Goal: Task Accomplishment & Management: Manage account settings

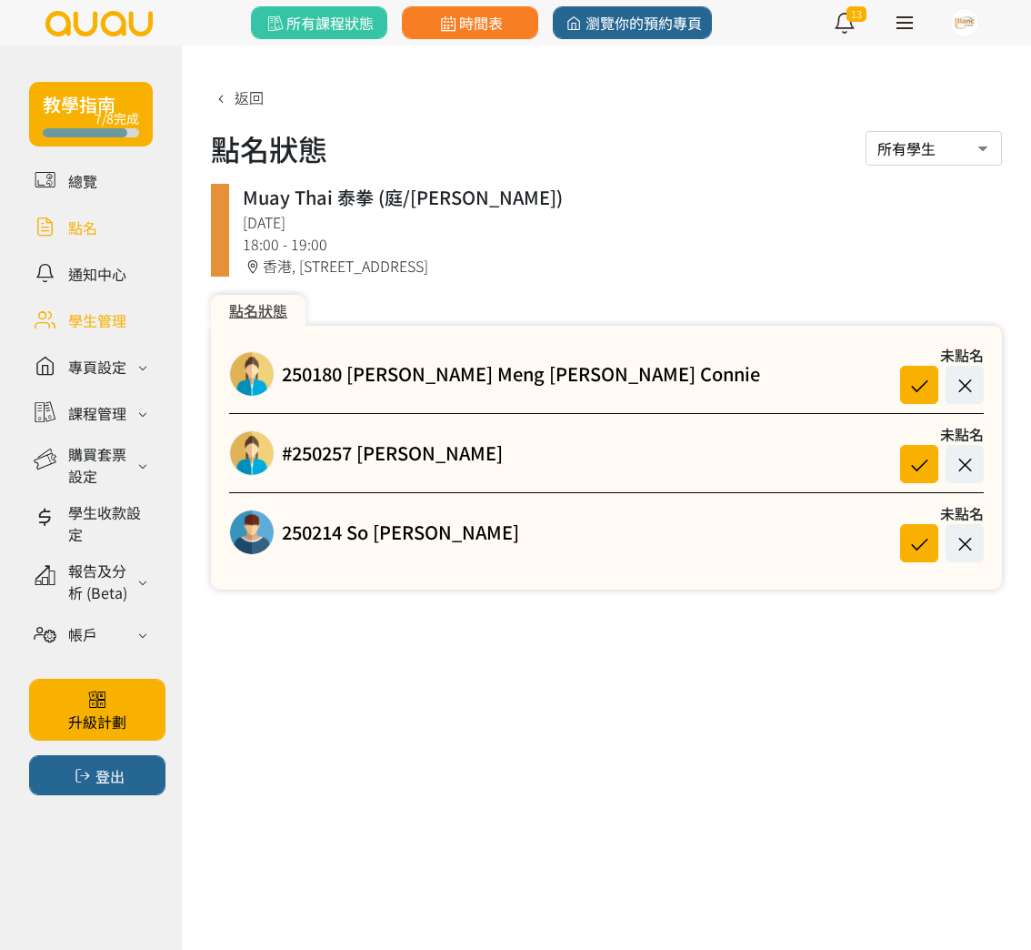
click at [100, 315] on link at bounding box center [91, 320] width 124 height 32
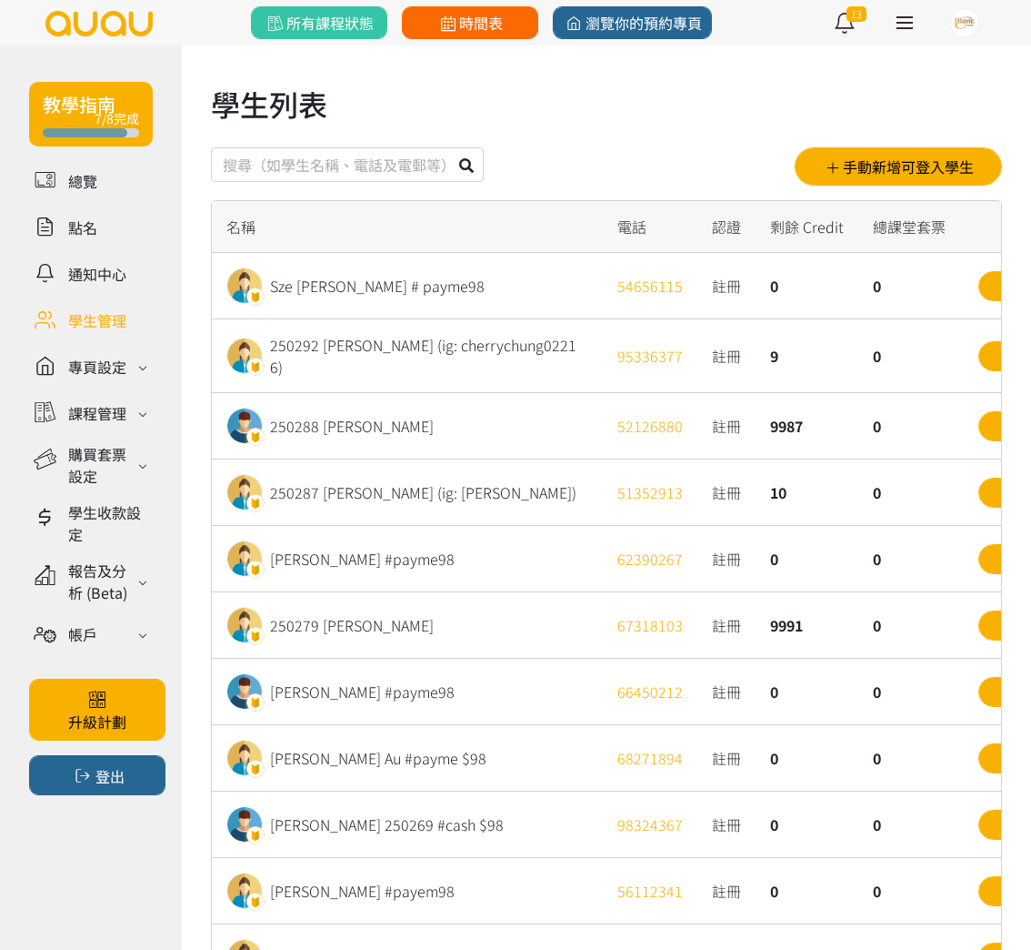
click at [463, 37] on link "時間表" at bounding box center [470, 22] width 136 height 33
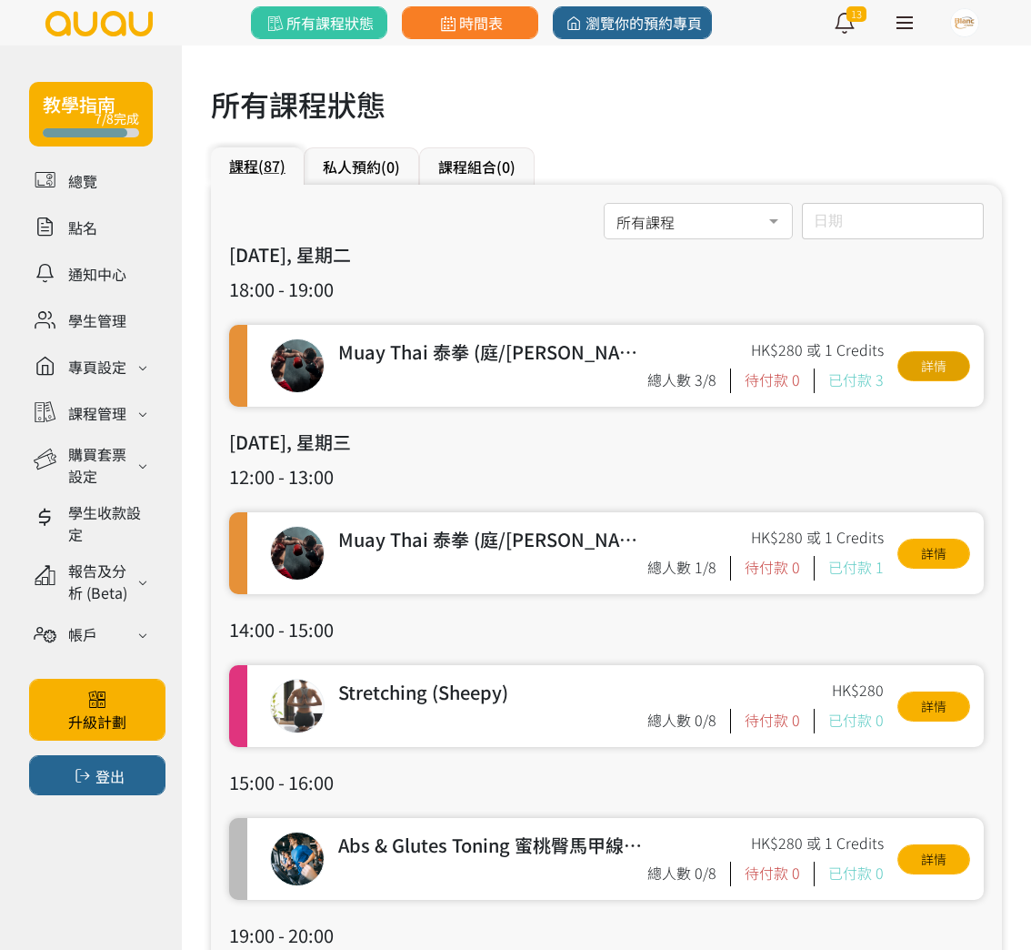
click at [942, 364] on link "詳情" at bounding box center [934, 366] width 73 height 30
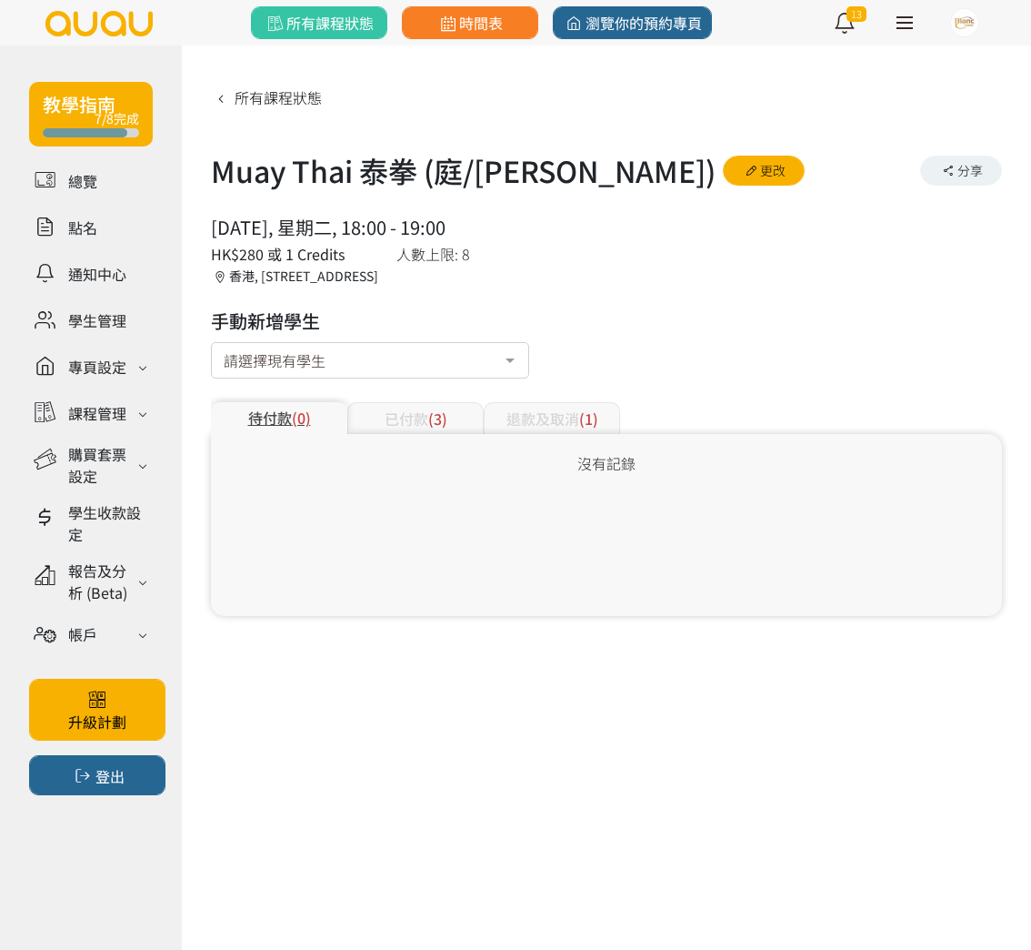
click at [418, 349] on div "請選擇現有學生" at bounding box center [370, 360] width 318 height 36
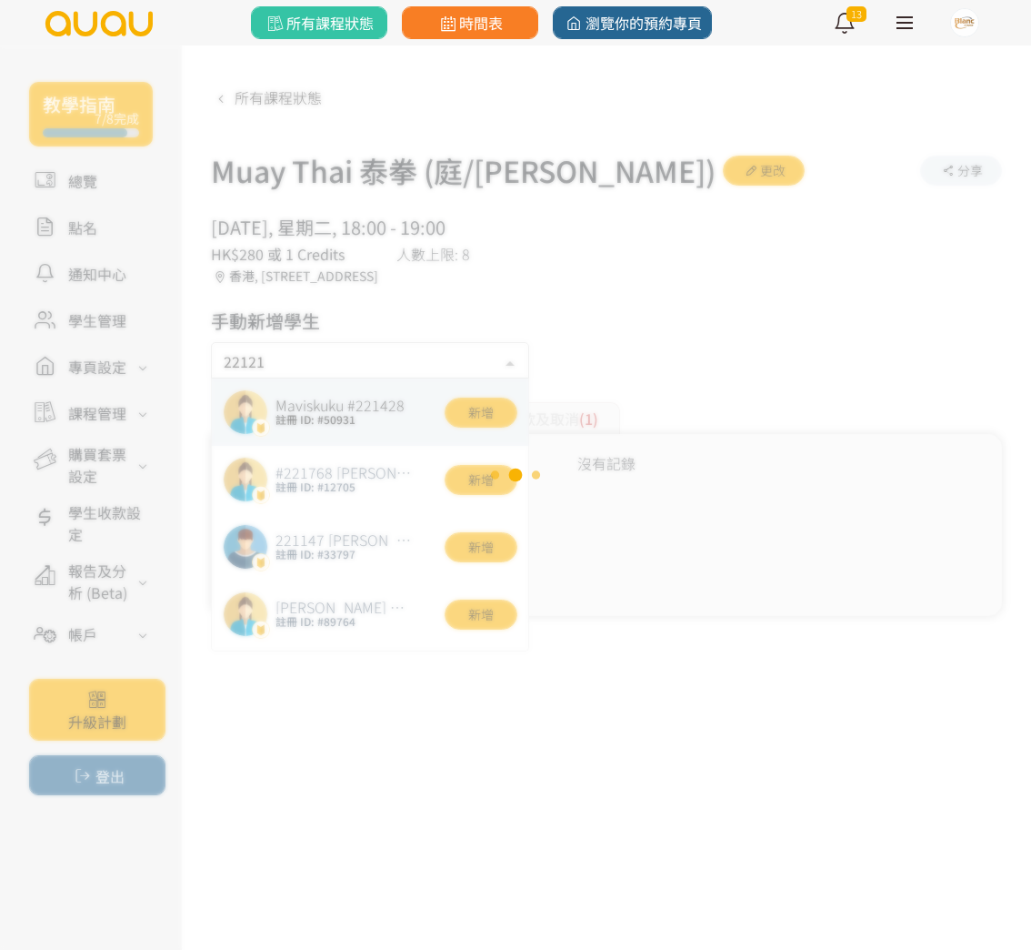
type input "221217"
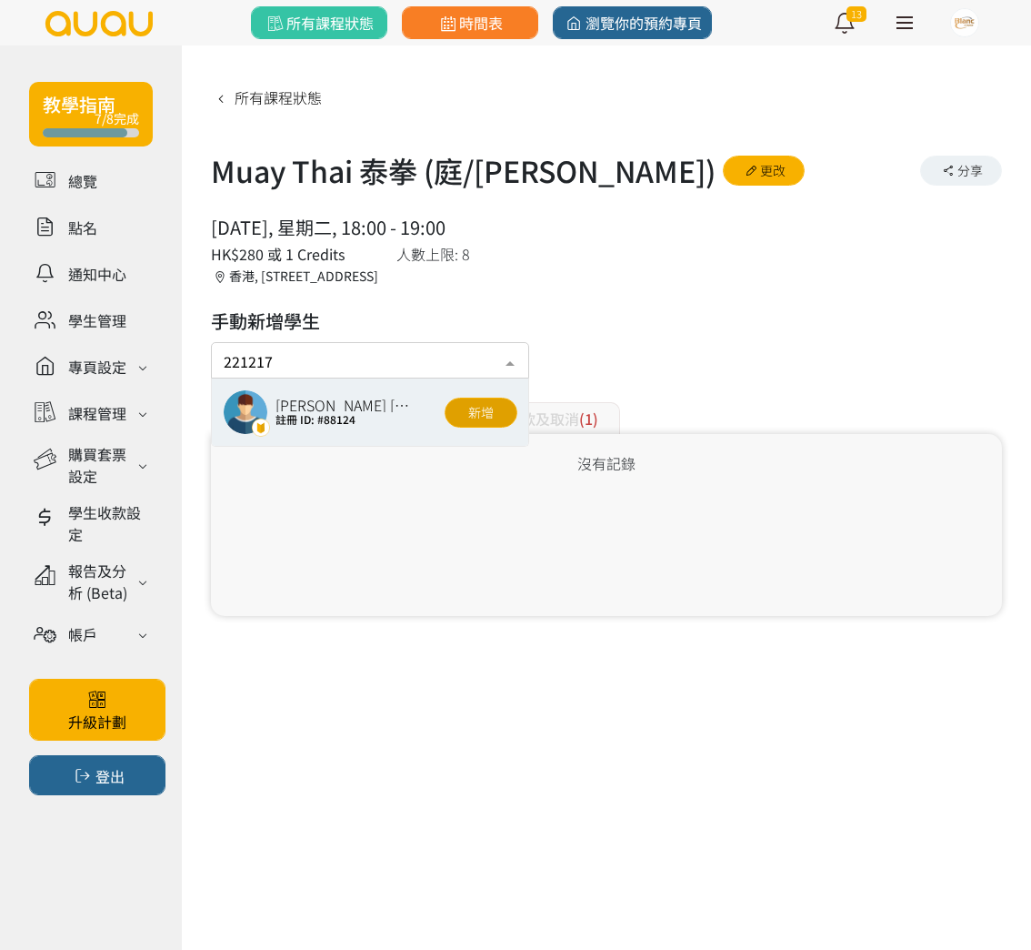
click at [491, 412] on button "新增" at bounding box center [481, 412] width 73 height 30
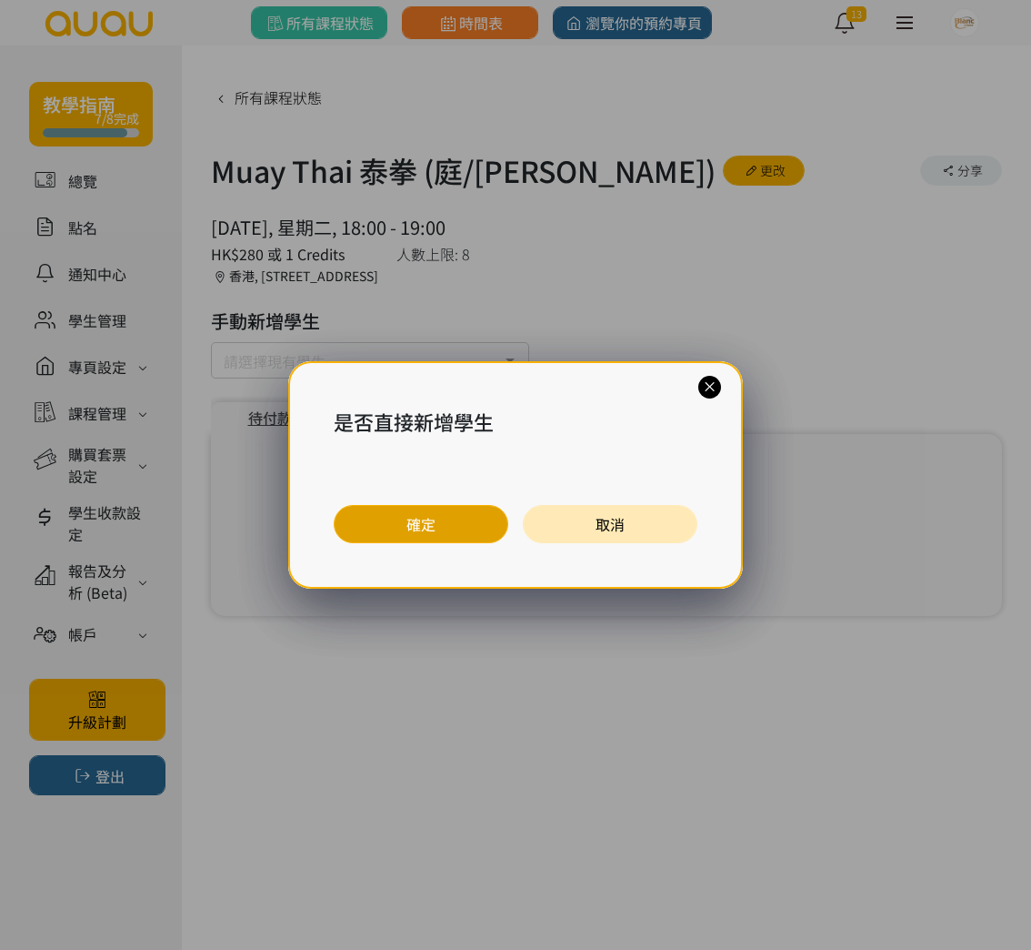
click at [452, 518] on button "確定" at bounding box center [421, 524] width 175 height 38
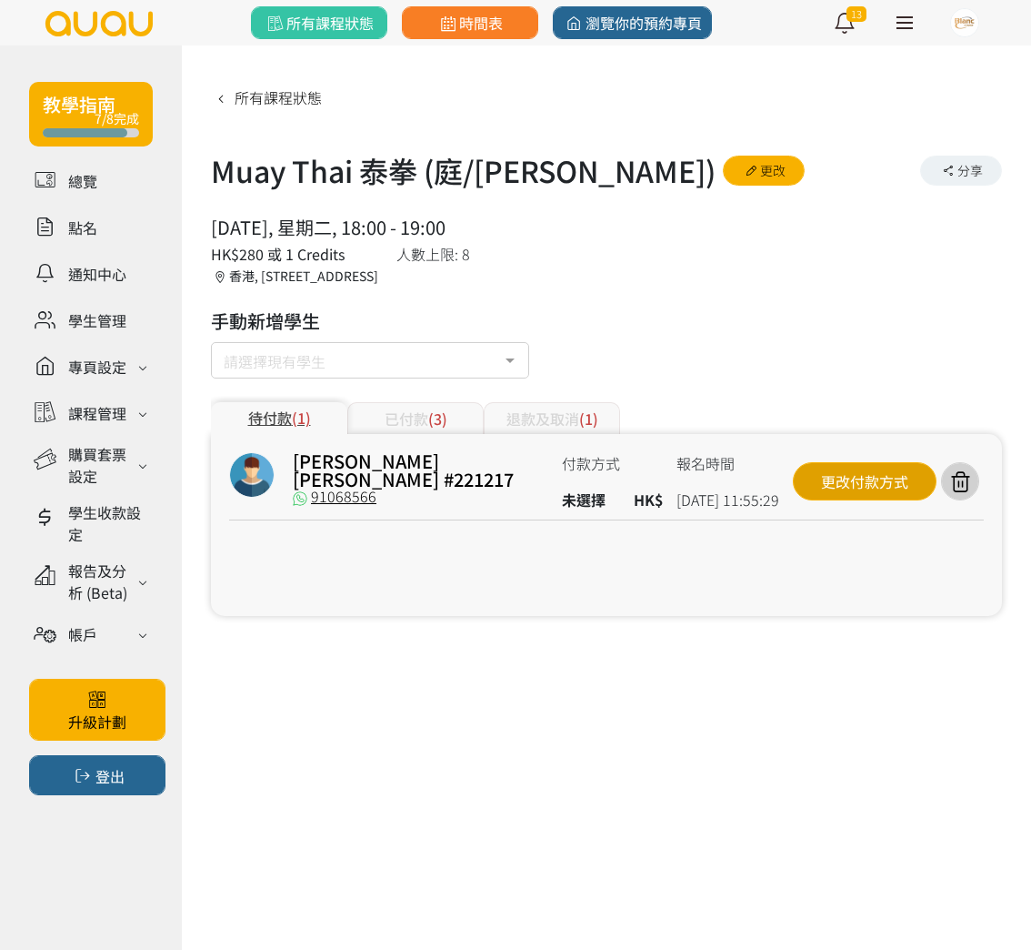
click at [850, 474] on div "更改付款方式" at bounding box center [865, 481] width 144 height 38
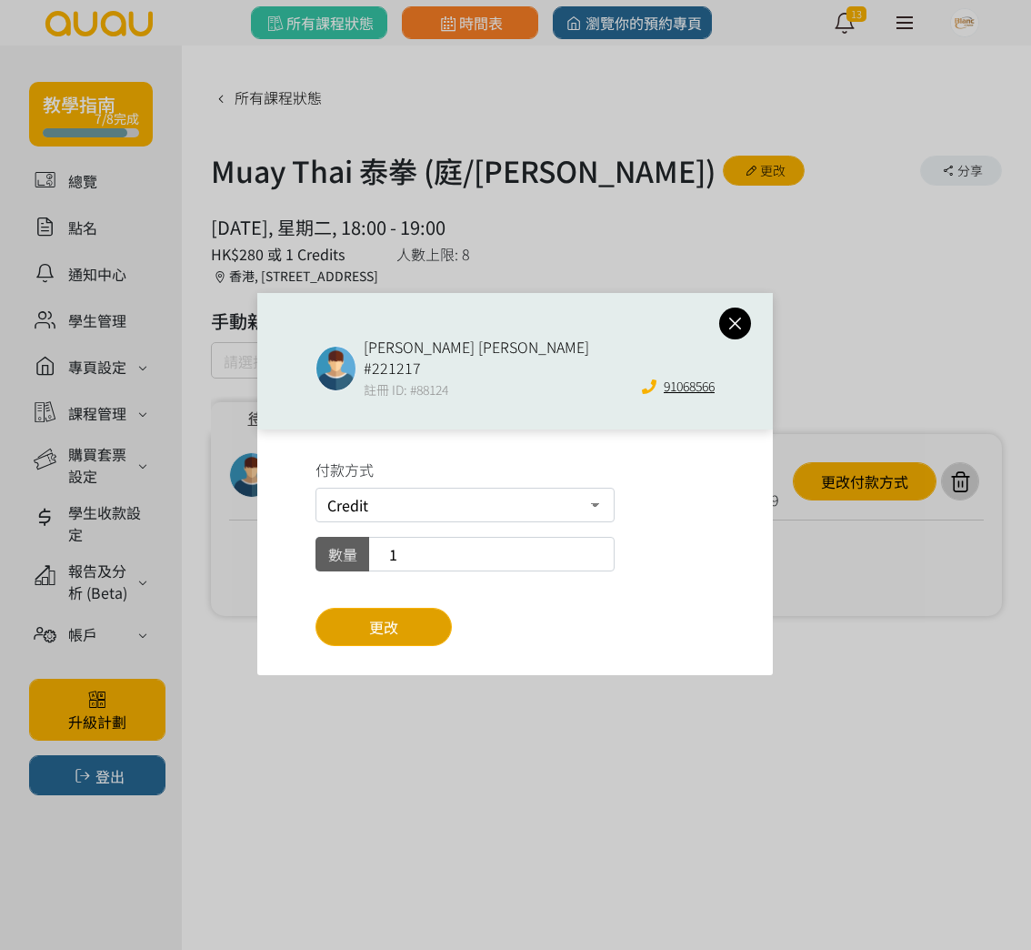
click at [409, 614] on button "更改" at bounding box center [384, 627] width 136 height 38
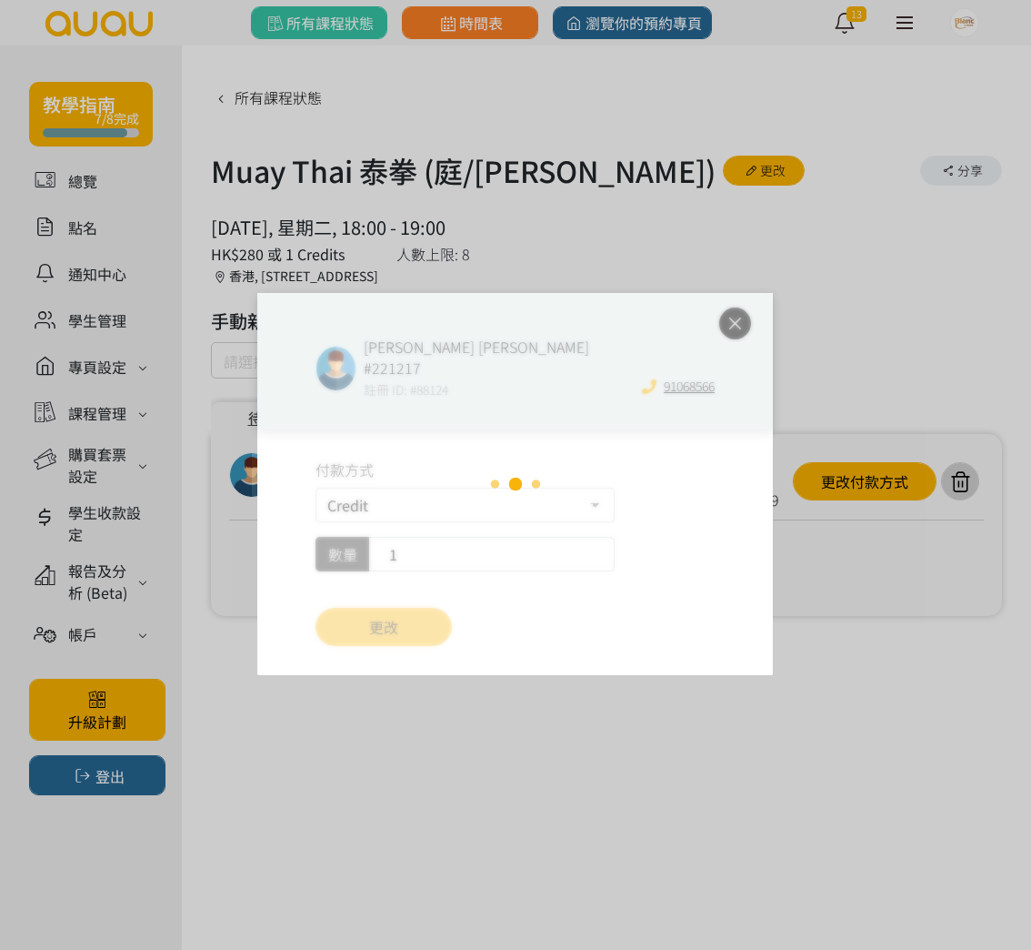
click at [66, 225] on div "Tse Yiu Kuen #221217 註冊 ID: #88124 91068566 付款方式 Credit 轉數快FPS及銀行轉帳 PayMe 數量 1 …" at bounding box center [515, 475] width 1031 height 950
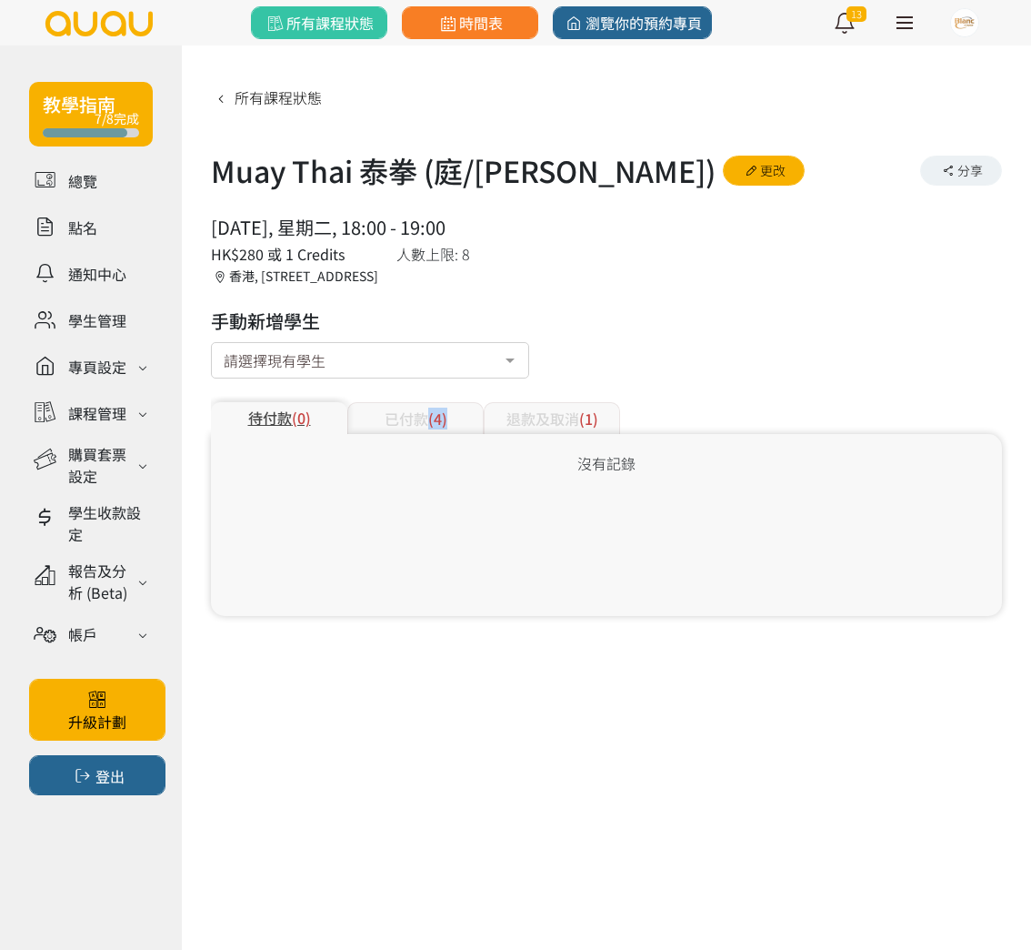
click at [427, 428] on div "已付款 (4)" at bounding box center [415, 418] width 136 height 32
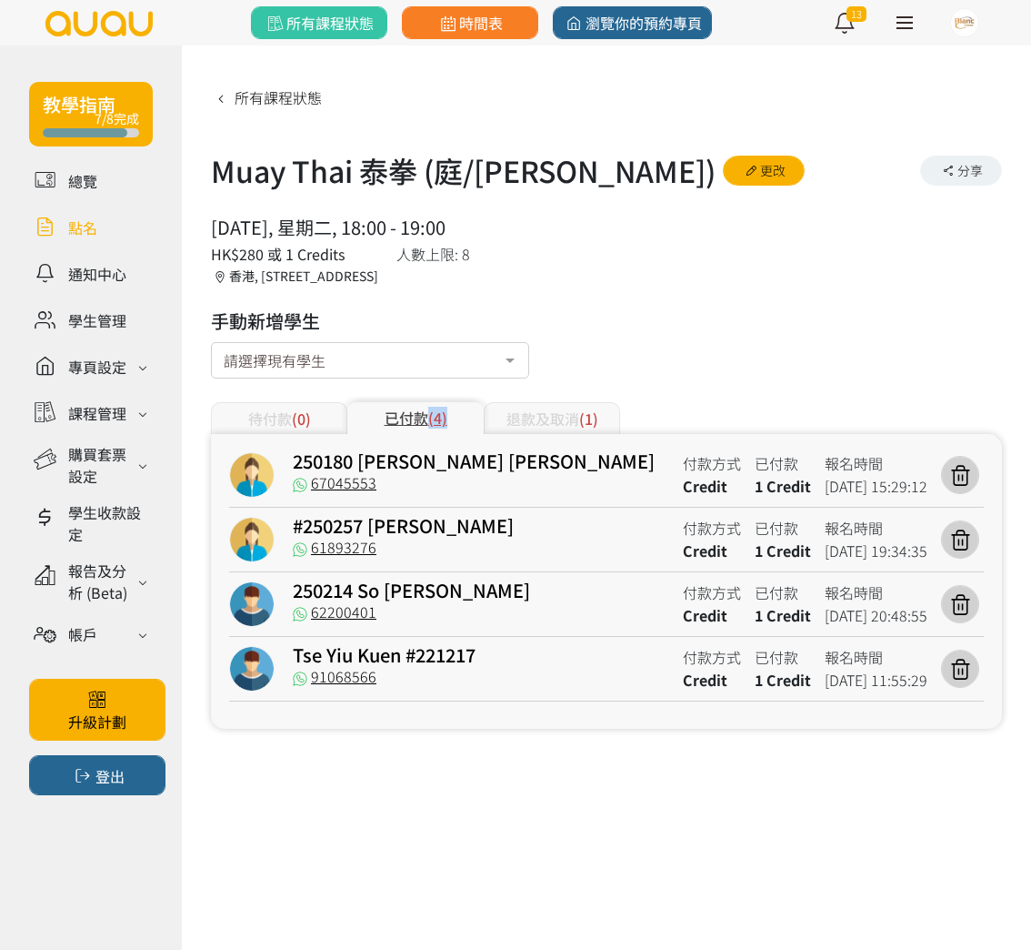
click at [85, 229] on link at bounding box center [91, 227] width 124 height 32
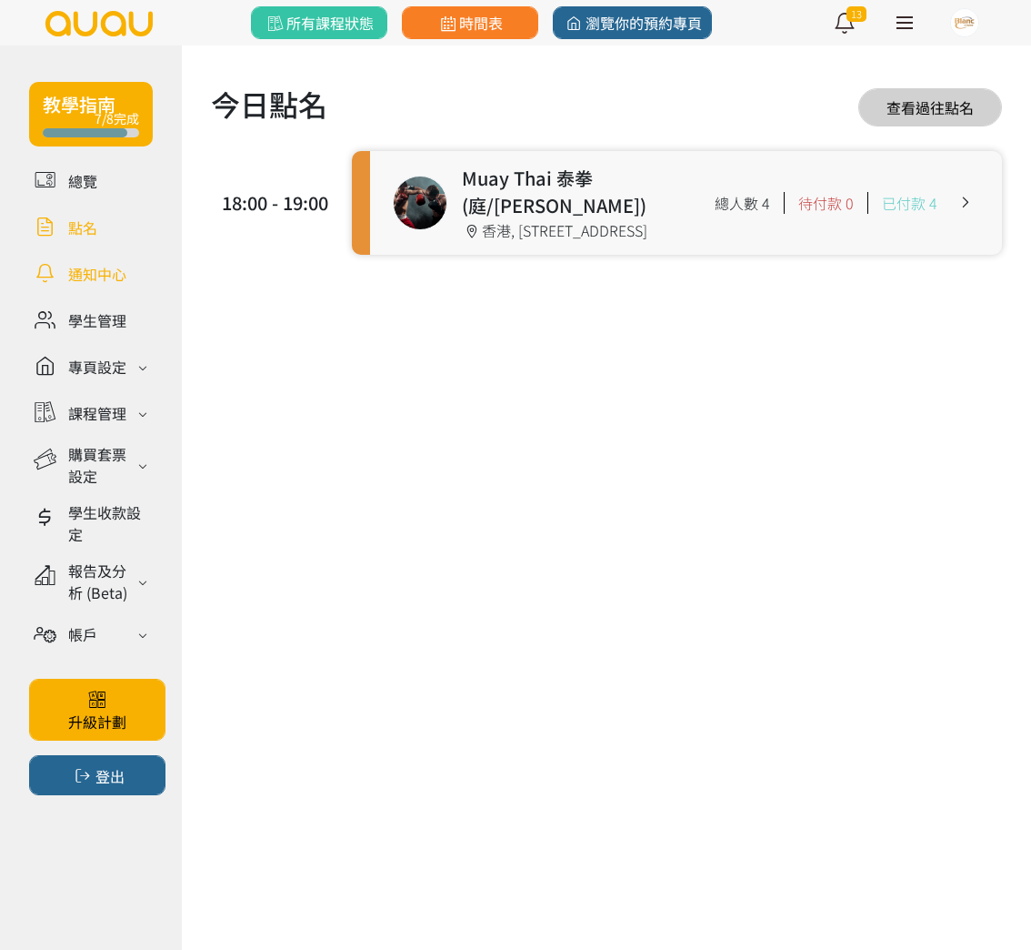
click at [110, 276] on link at bounding box center [91, 273] width 124 height 32
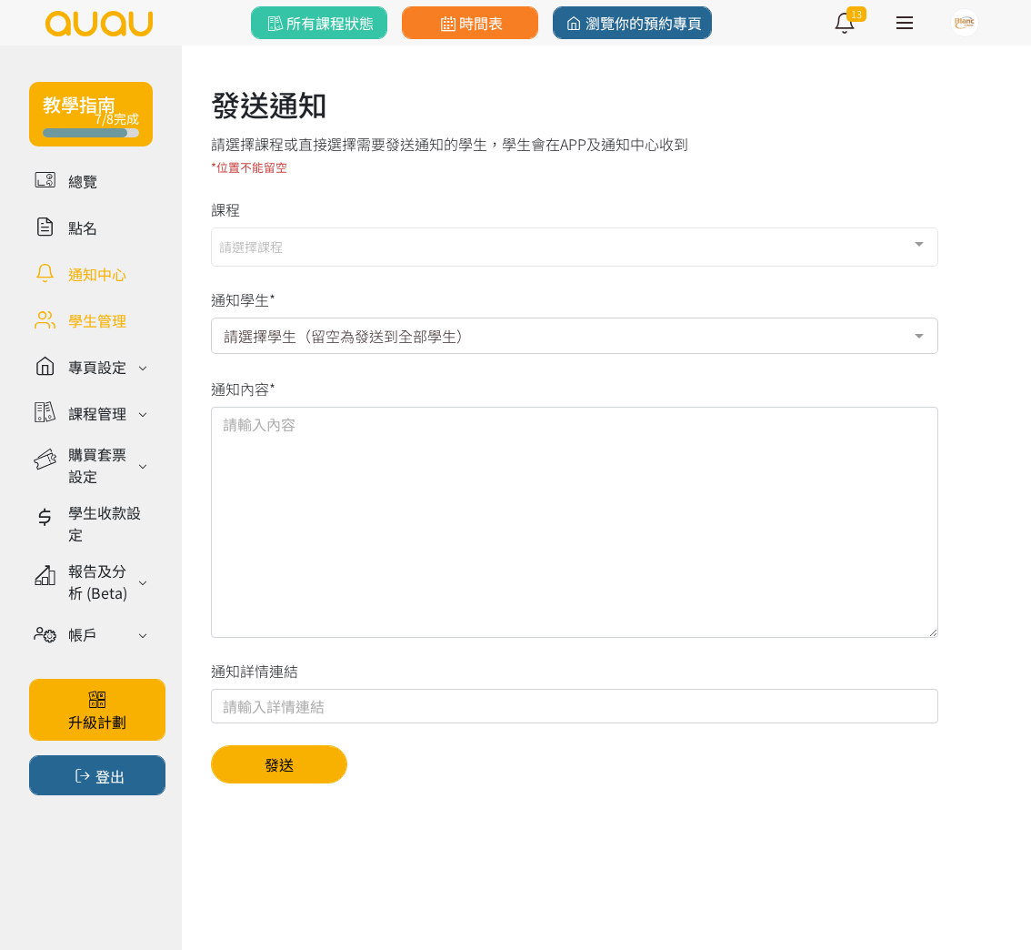
click at [109, 323] on link at bounding box center [91, 320] width 124 height 32
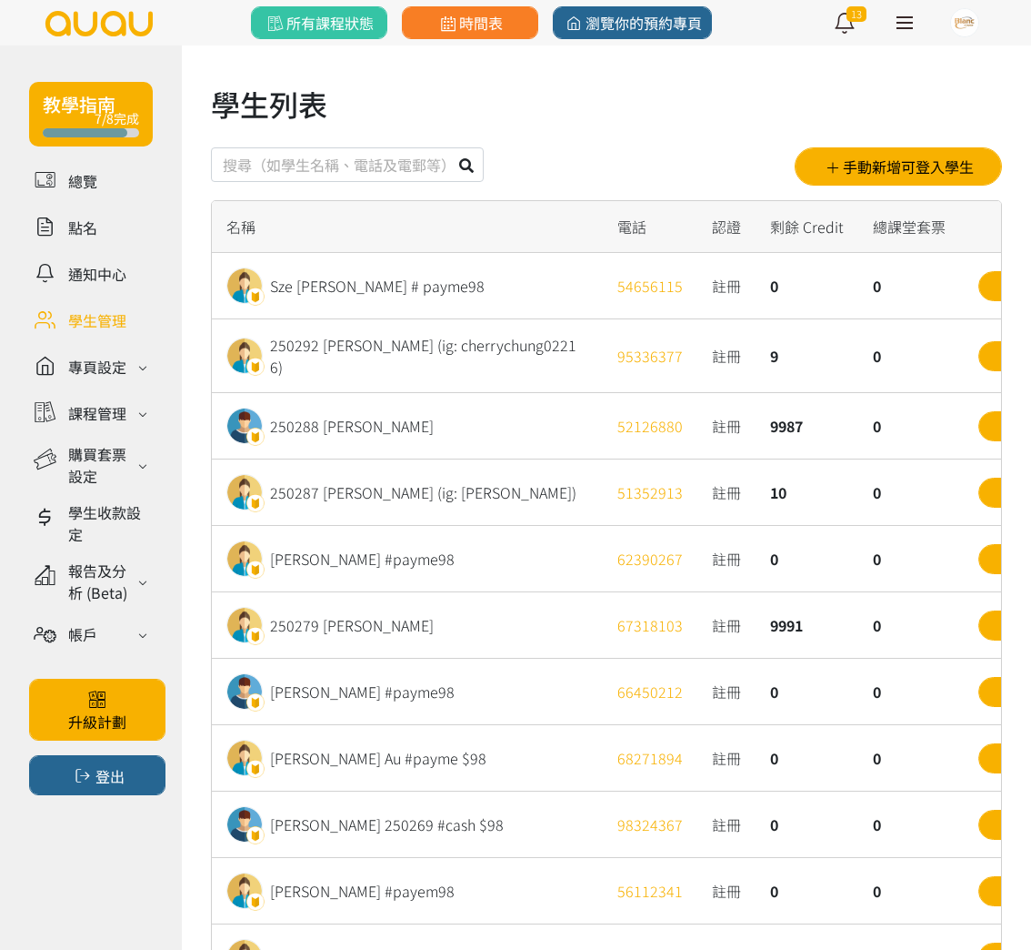
click at [308, 160] on input "text" at bounding box center [347, 164] width 273 height 35
type input "221217"
click at [449, 147] on button at bounding box center [466, 164] width 35 height 35
